Goal: Transaction & Acquisition: Subscribe to service/newsletter

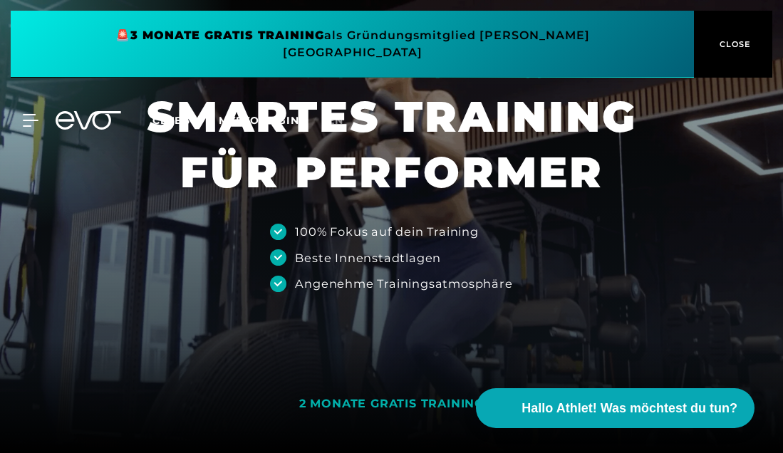
click at [33, 110] on div "MyEVO Login Über EVO Mitgliedschaften Probetraining TAGESPASS EVO Studios [GEOG…" at bounding box center [392, 120] width 778 height 41
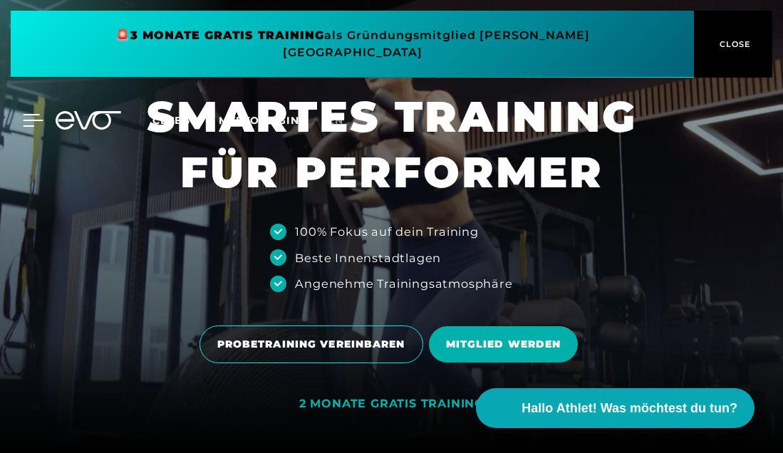
click at [31, 114] on icon at bounding box center [33, 120] width 21 height 13
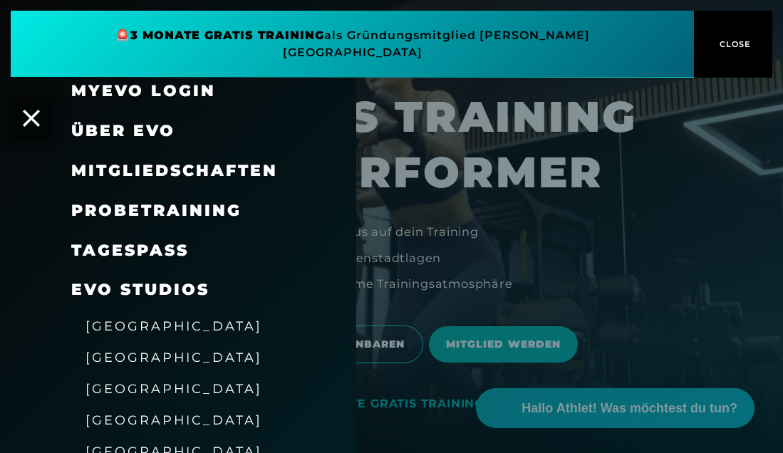
click at [31, 110] on icon at bounding box center [31, 118] width 17 height 17
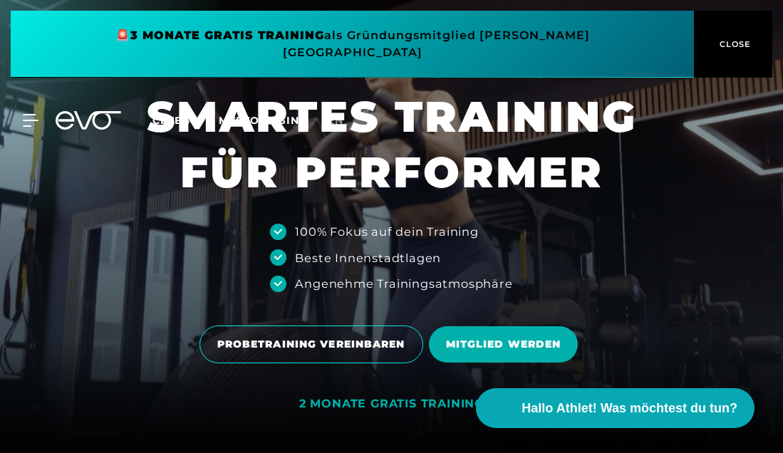
click at [68, 111] on icon at bounding box center [89, 120] width 66 height 19
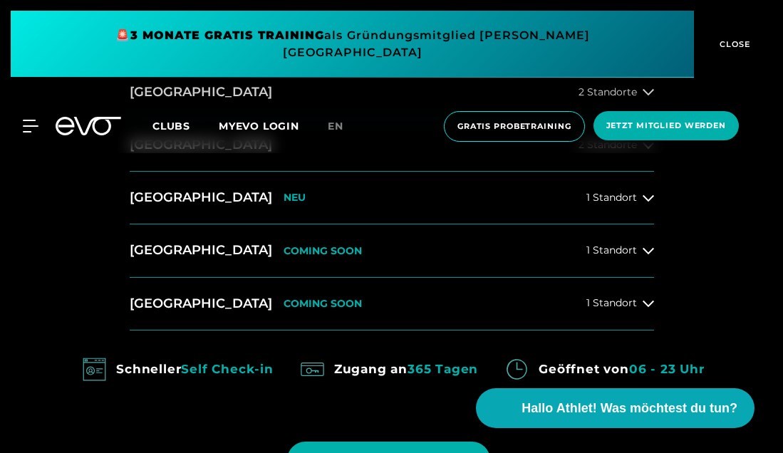
scroll to position [949, 0]
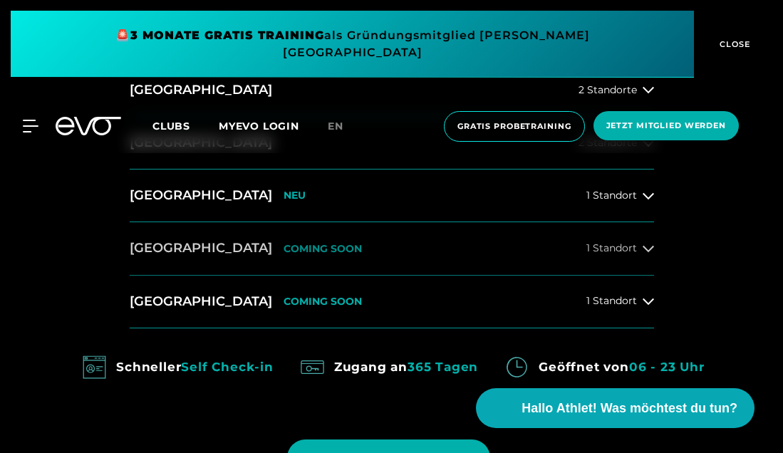
click at [284, 246] on p "COMING SOON" at bounding box center [323, 249] width 78 height 12
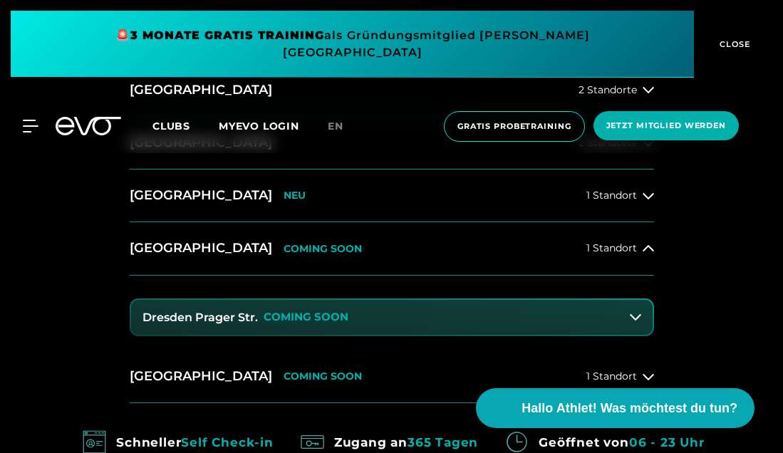
click at [235, 314] on h3 "Dresden Prager Str." at bounding box center [200, 318] width 115 height 13
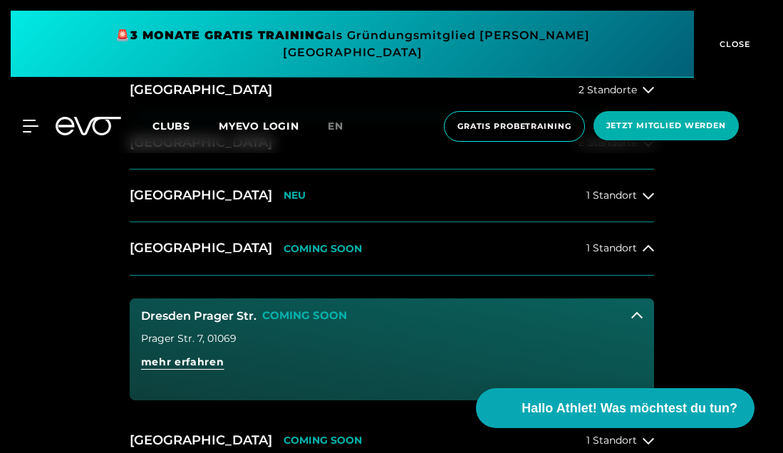
click at [642, 312] on icon at bounding box center [637, 315] width 11 height 11
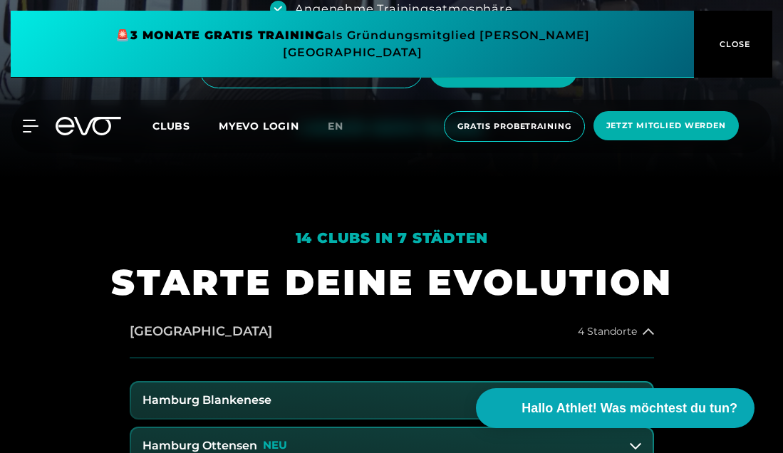
click at [179, 329] on h2 "[GEOGRAPHIC_DATA]" at bounding box center [201, 332] width 143 height 18
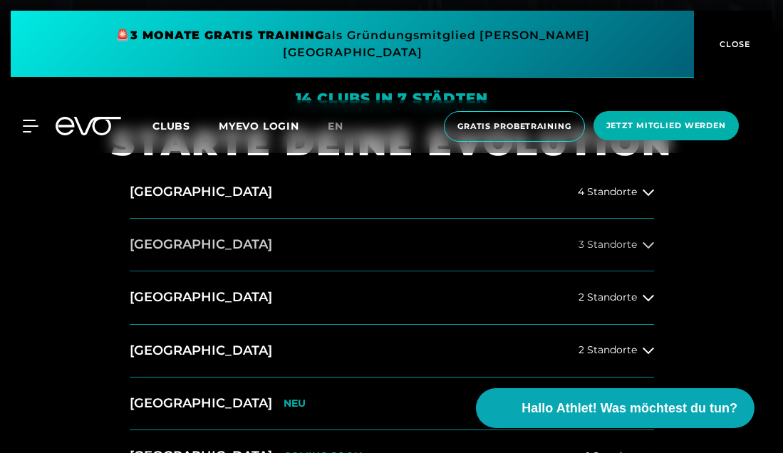
click at [234, 240] on button "[GEOGRAPHIC_DATA] 3 Standorte" at bounding box center [392, 245] width 525 height 53
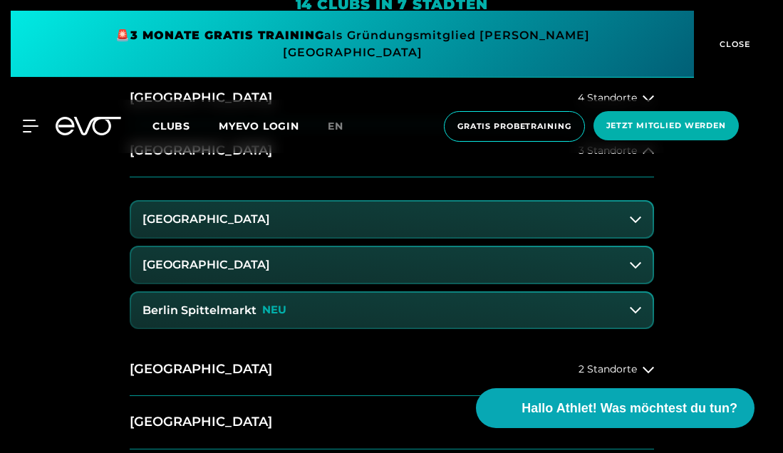
click at [263, 309] on p "NEU" at bounding box center [274, 310] width 24 height 12
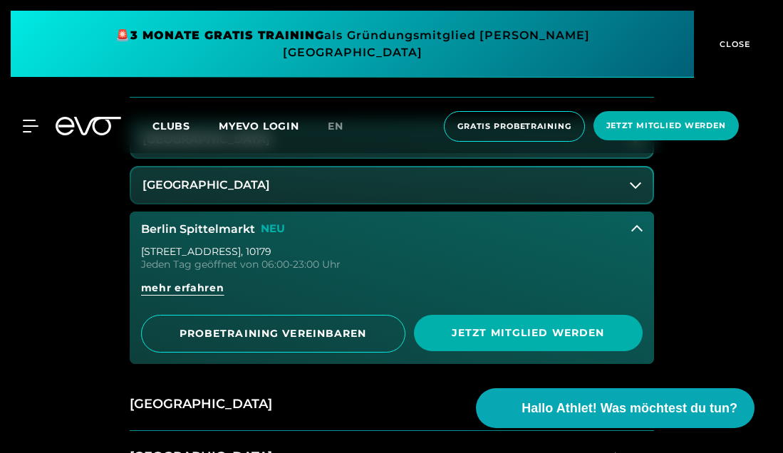
scroll to position [619, 0]
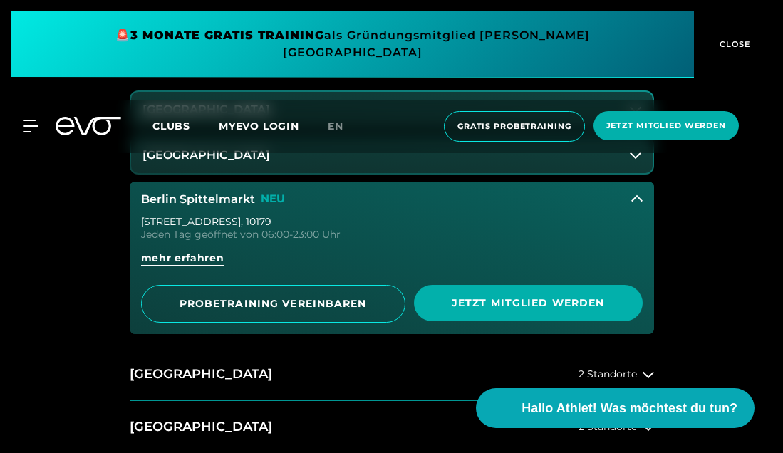
click at [486, 323] on div "[STREET_ADDRESS] Jeden Tag geöffnet von 06:00-23:00 Uhr mehr erfahren PROBETRAI…" at bounding box center [392, 276] width 525 height 118
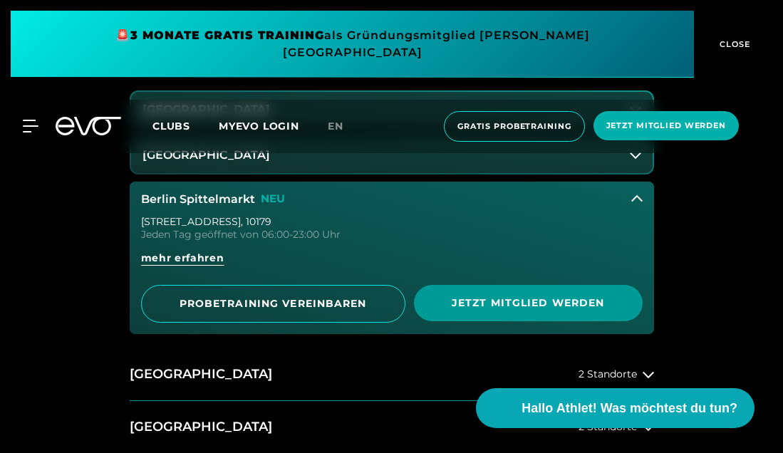
click at [487, 314] on span "Jetzt Mitglied werden" at bounding box center [528, 303] width 229 height 36
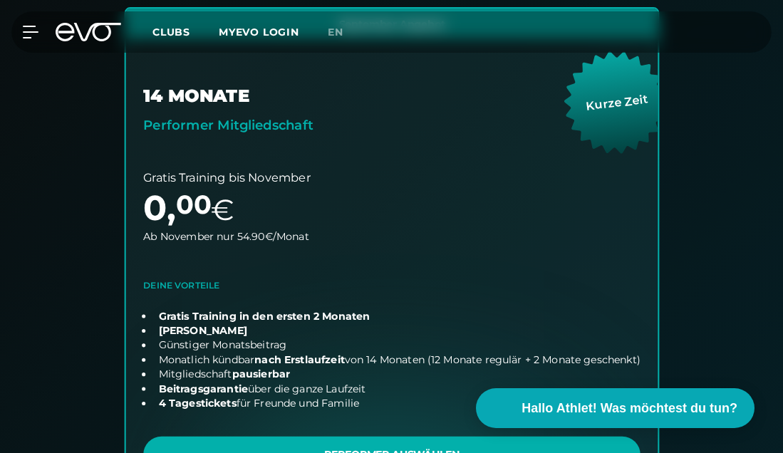
scroll to position [434, 0]
